Goal: Find specific page/section: Find specific page/section

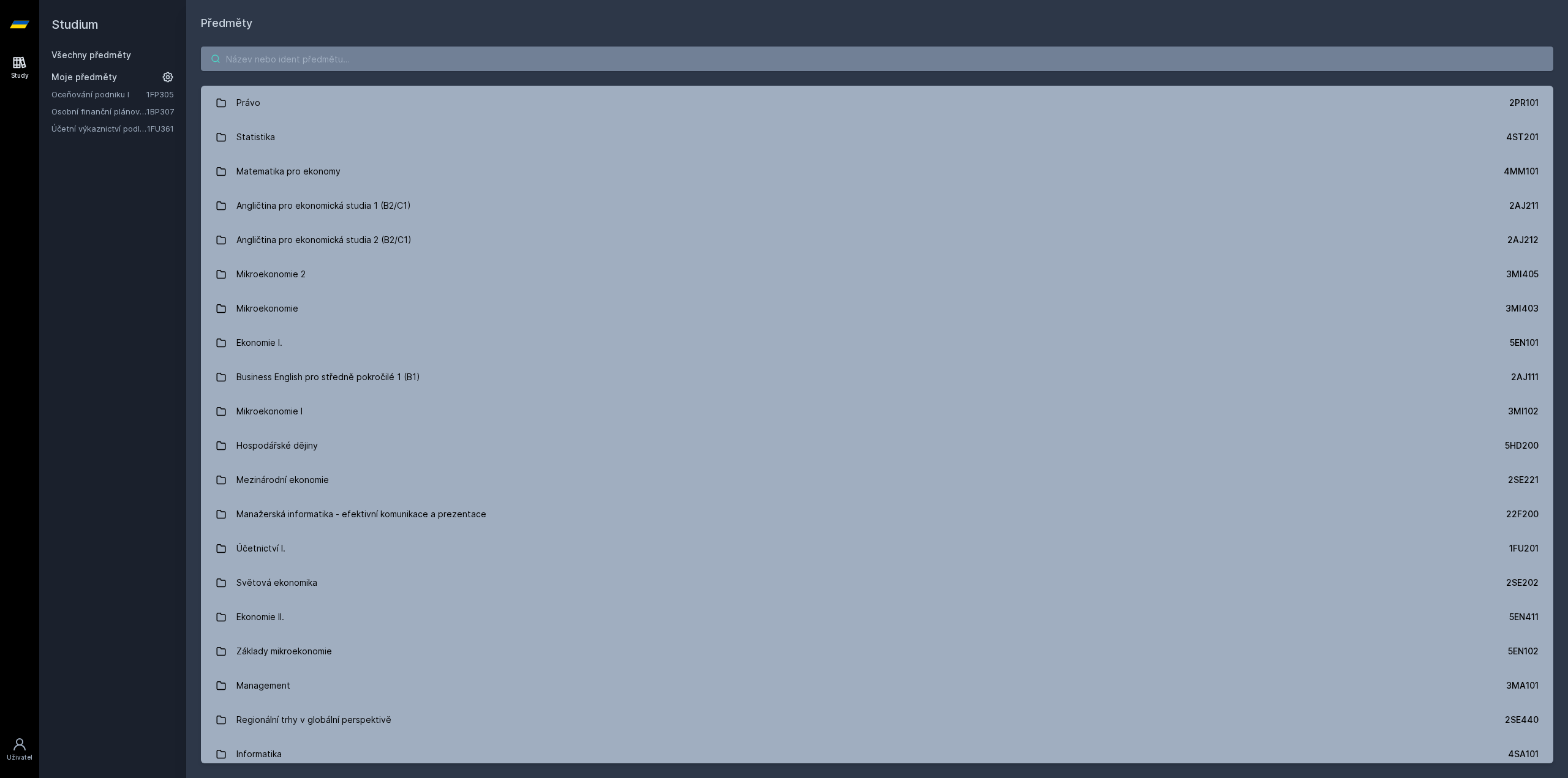
click at [272, 57] on input "search" at bounding box center [878, 59] width 1353 height 25
paste input "1BP428"
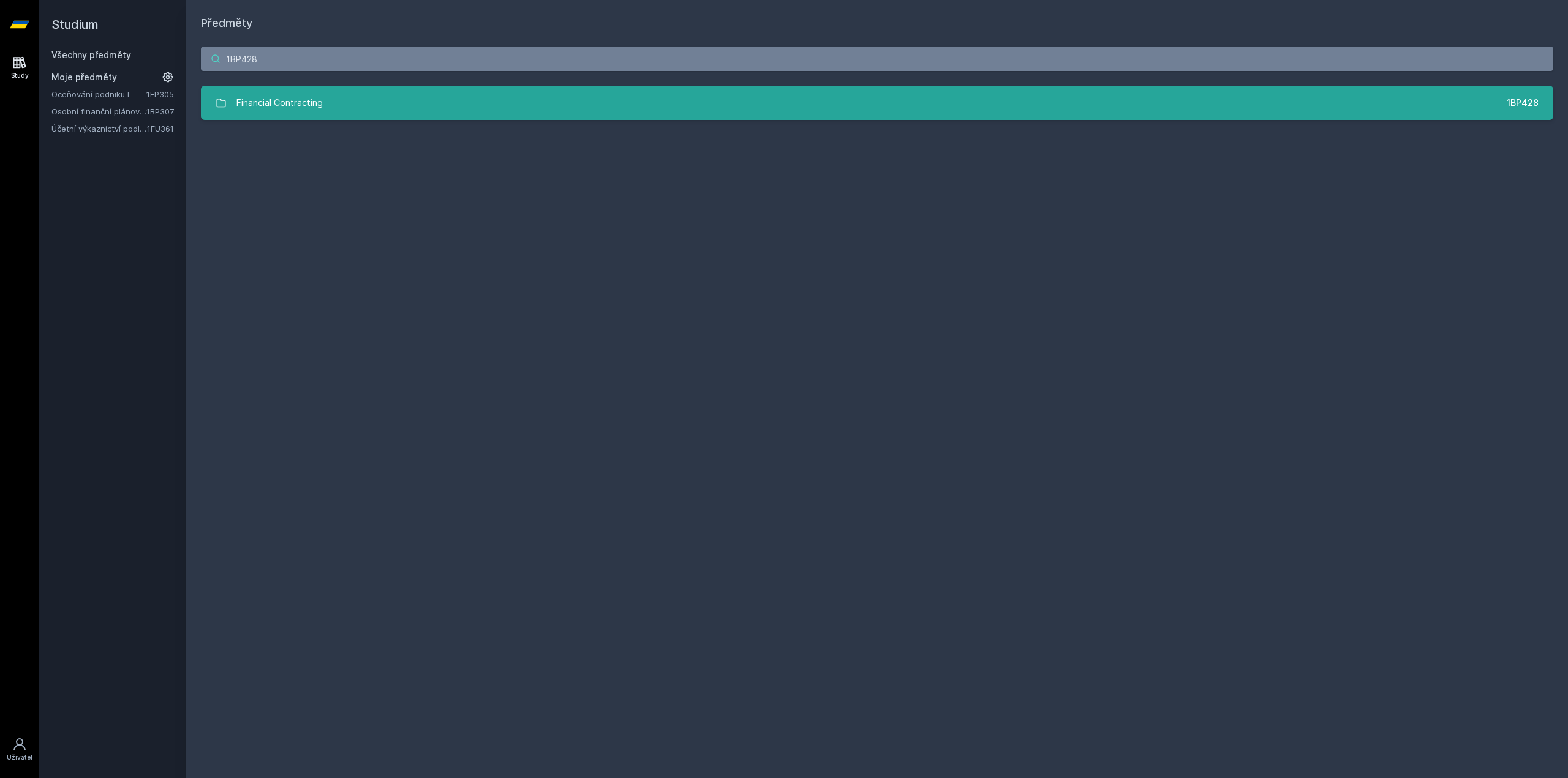
type input "1BP428"
click at [256, 98] on div "Financial Contracting" at bounding box center [279, 103] width 86 height 25
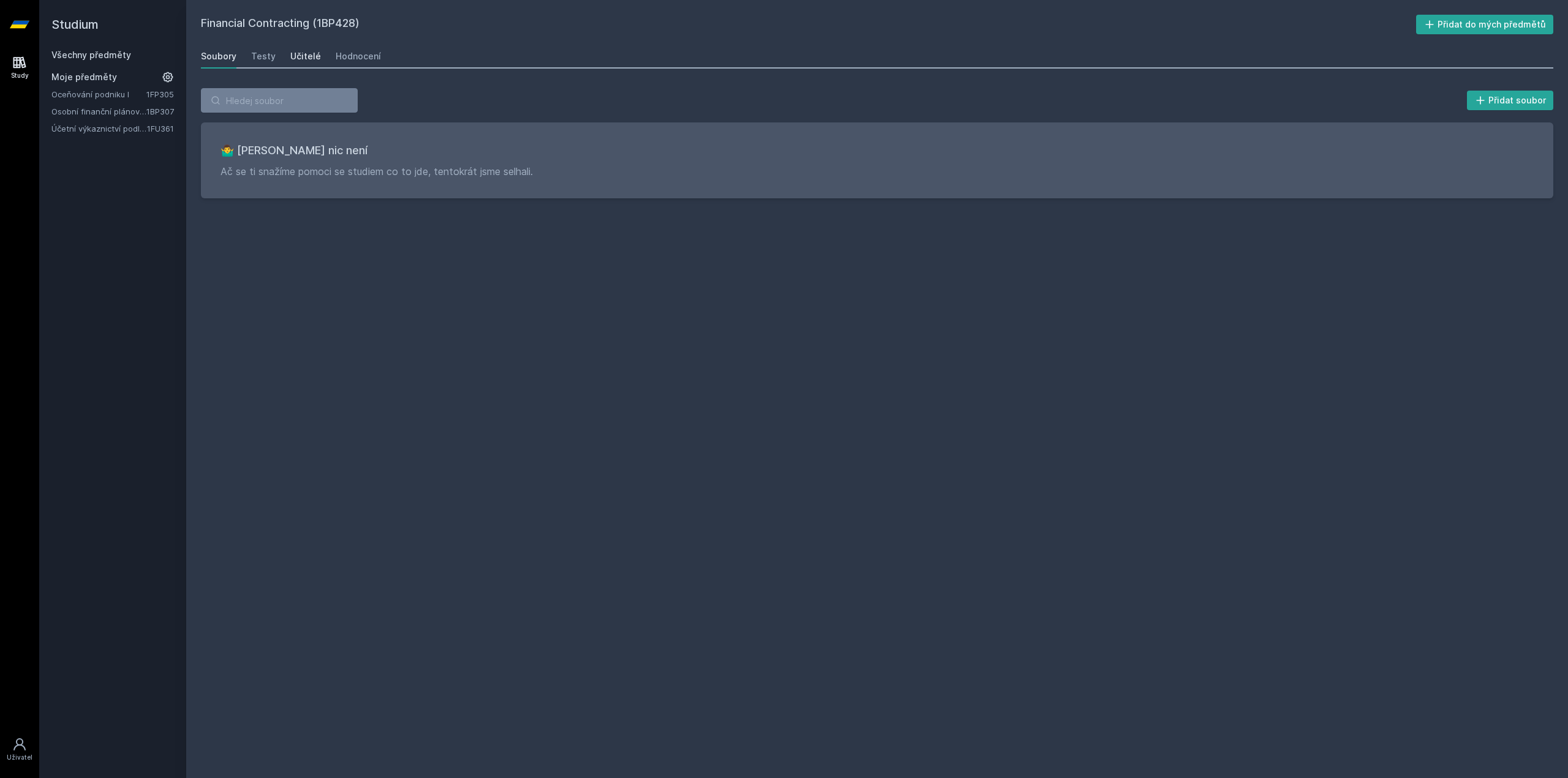
click at [300, 59] on div "Učitelé" at bounding box center [305, 56] width 30 height 12
click at [352, 57] on div "Hodnocení" at bounding box center [358, 56] width 45 height 12
